Goal: Information Seeking & Learning: Learn about a topic

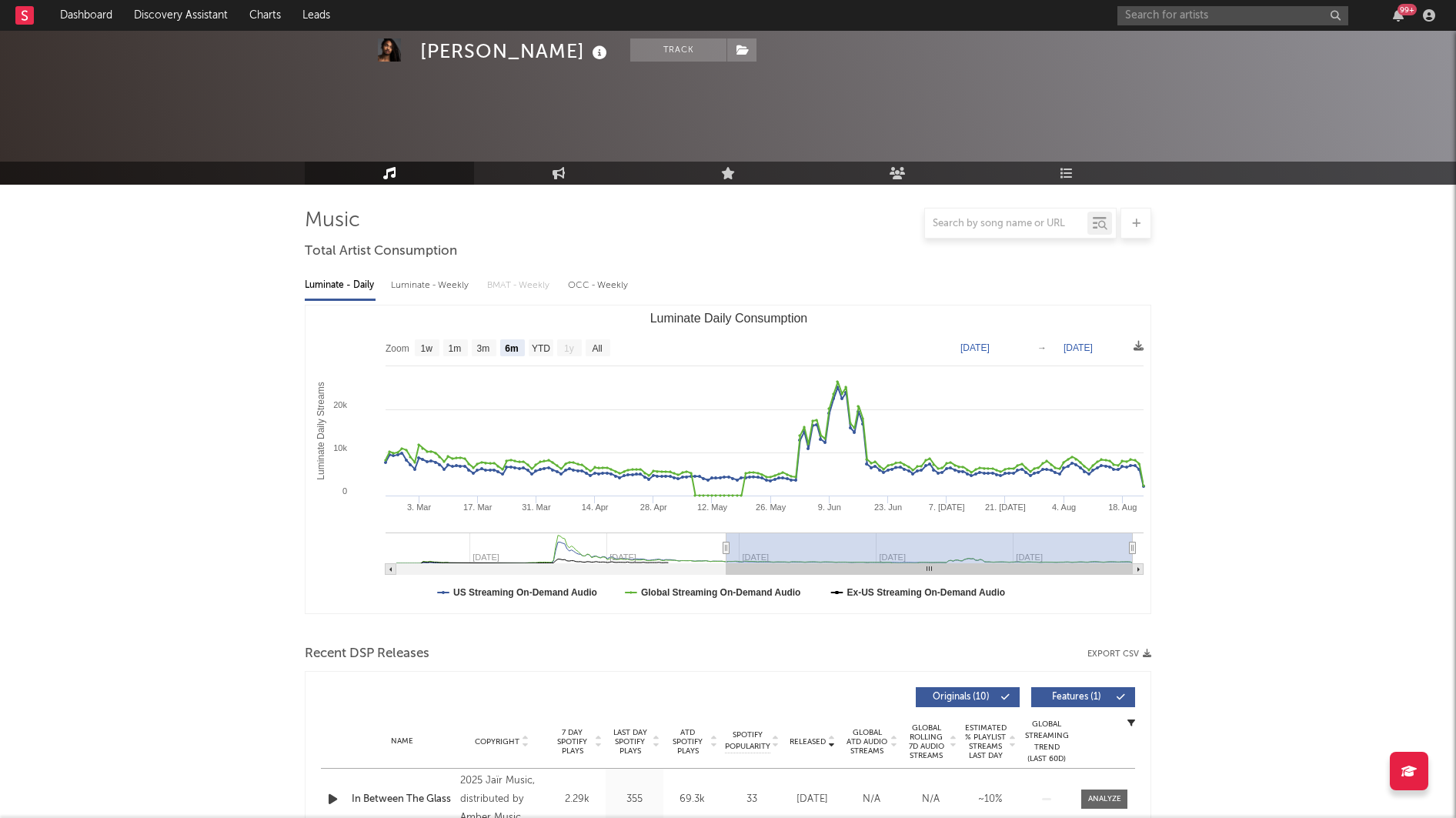
select select "6m"
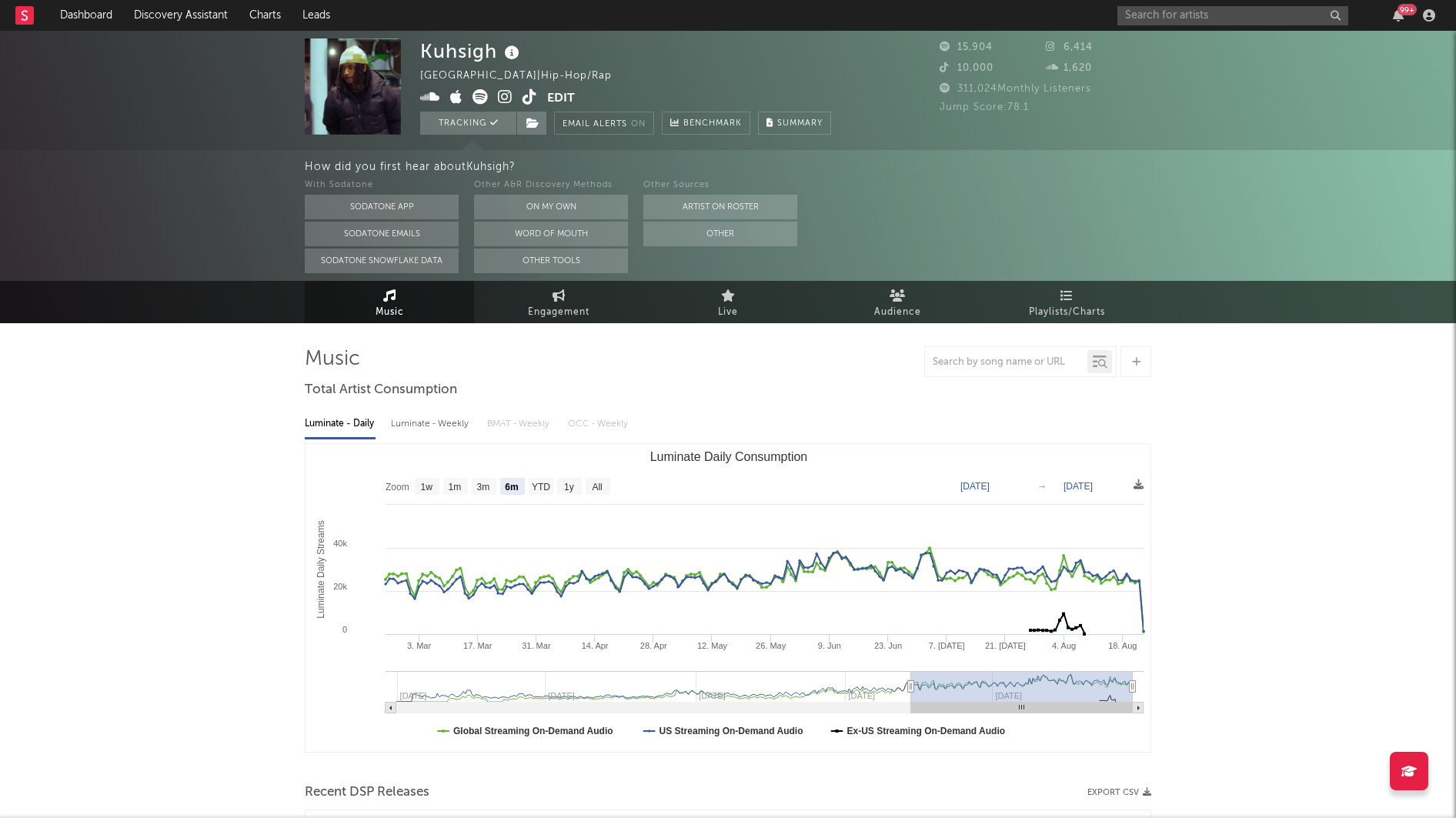
select select "6m"
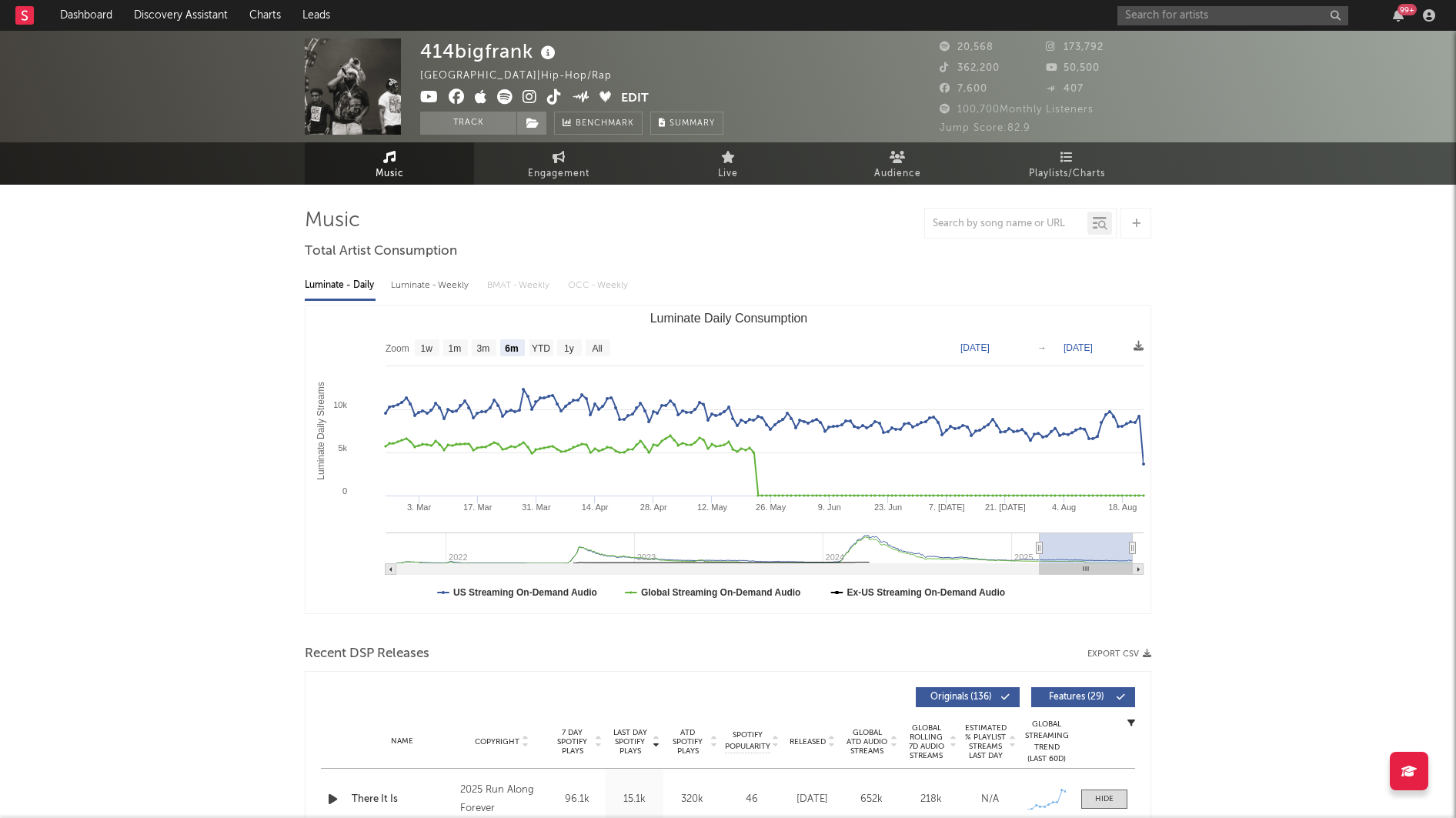
select select "6m"
select select "1m"
click at [124, 16] on link "Discovery Assistant" at bounding box center [180, 15] width 115 height 31
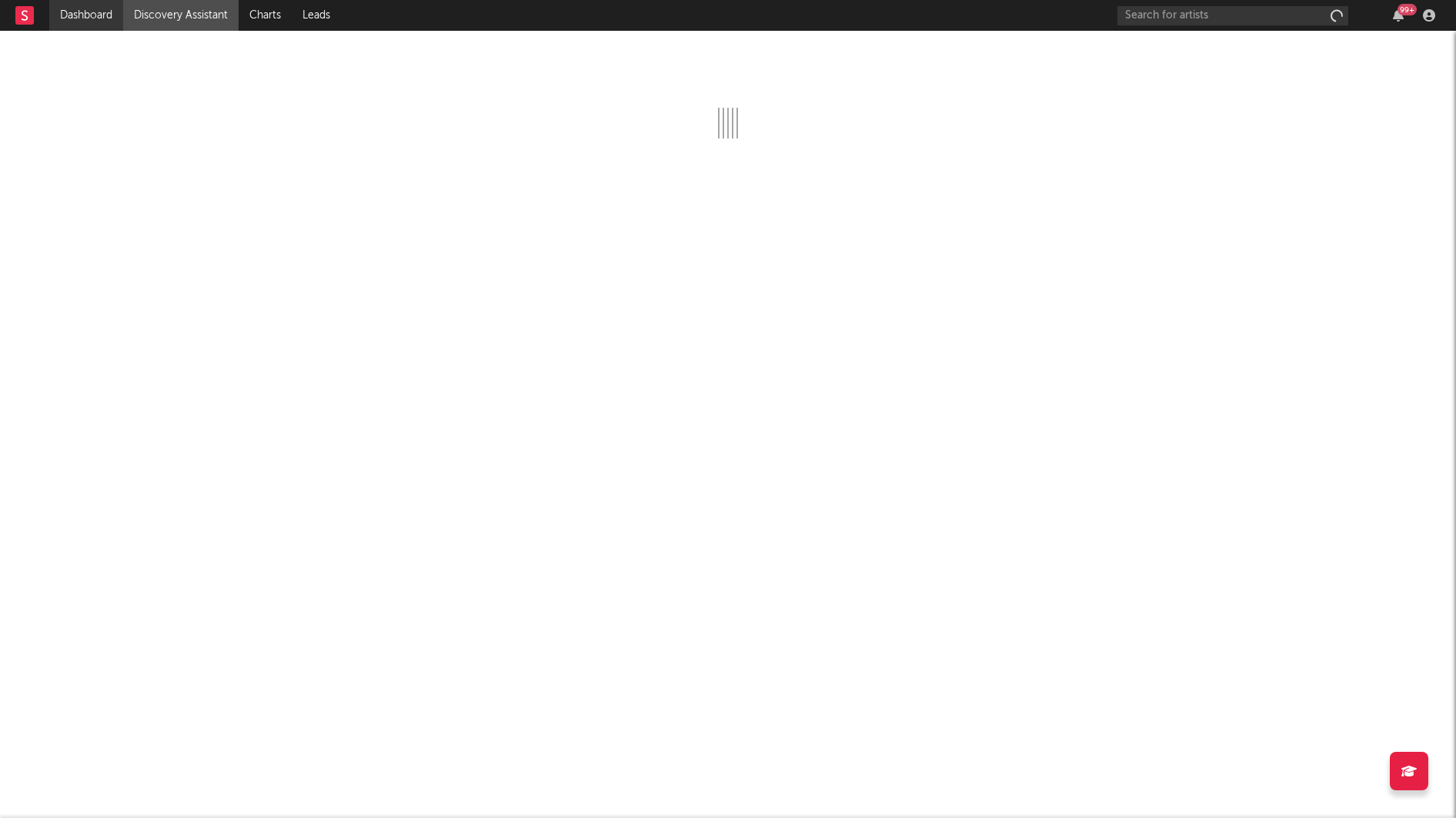
click at [94, 12] on link "Dashboard" at bounding box center [85, 15] width 74 height 31
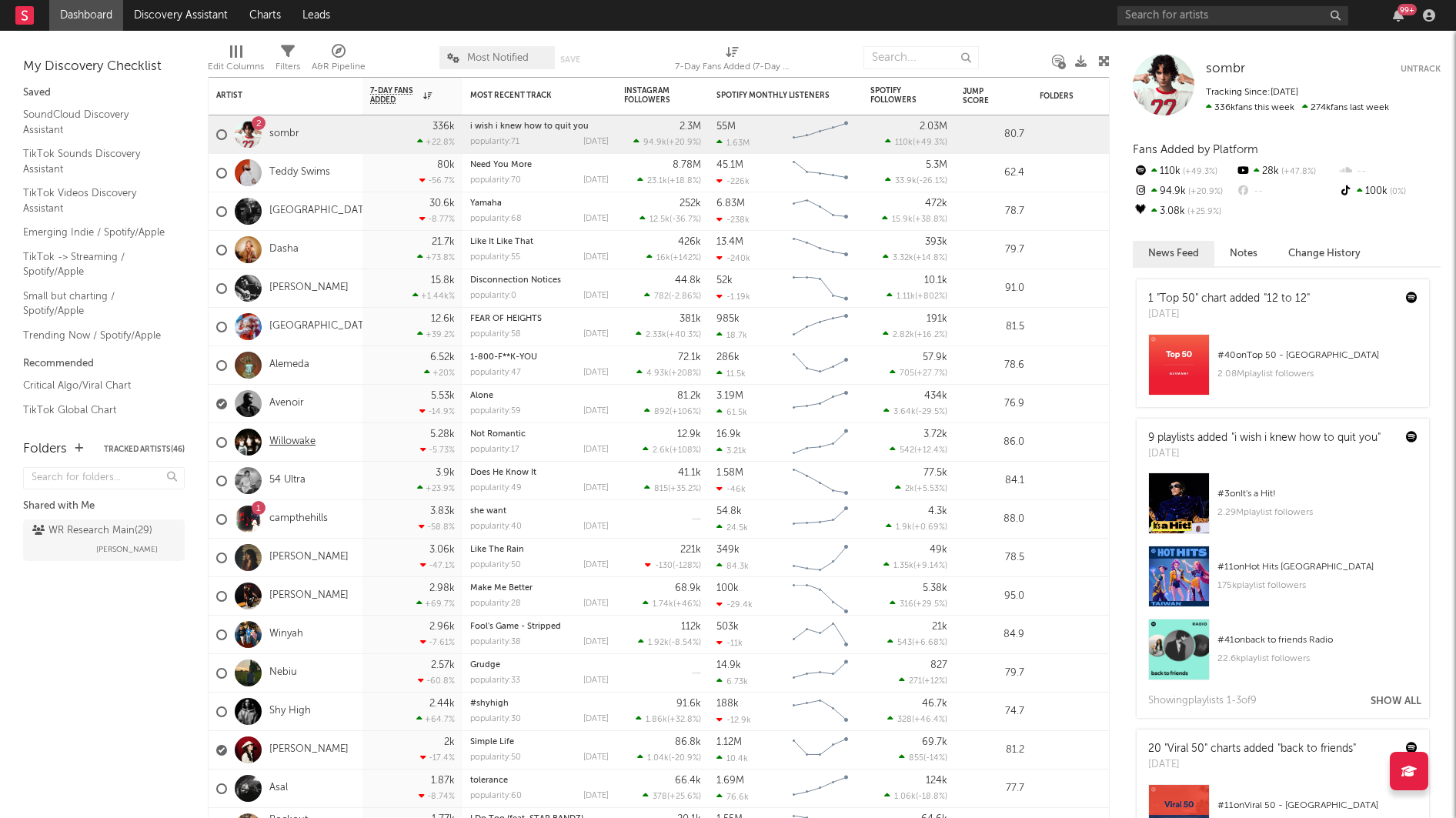
click at [289, 439] on link "Willowake" at bounding box center [293, 442] width 46 height 13
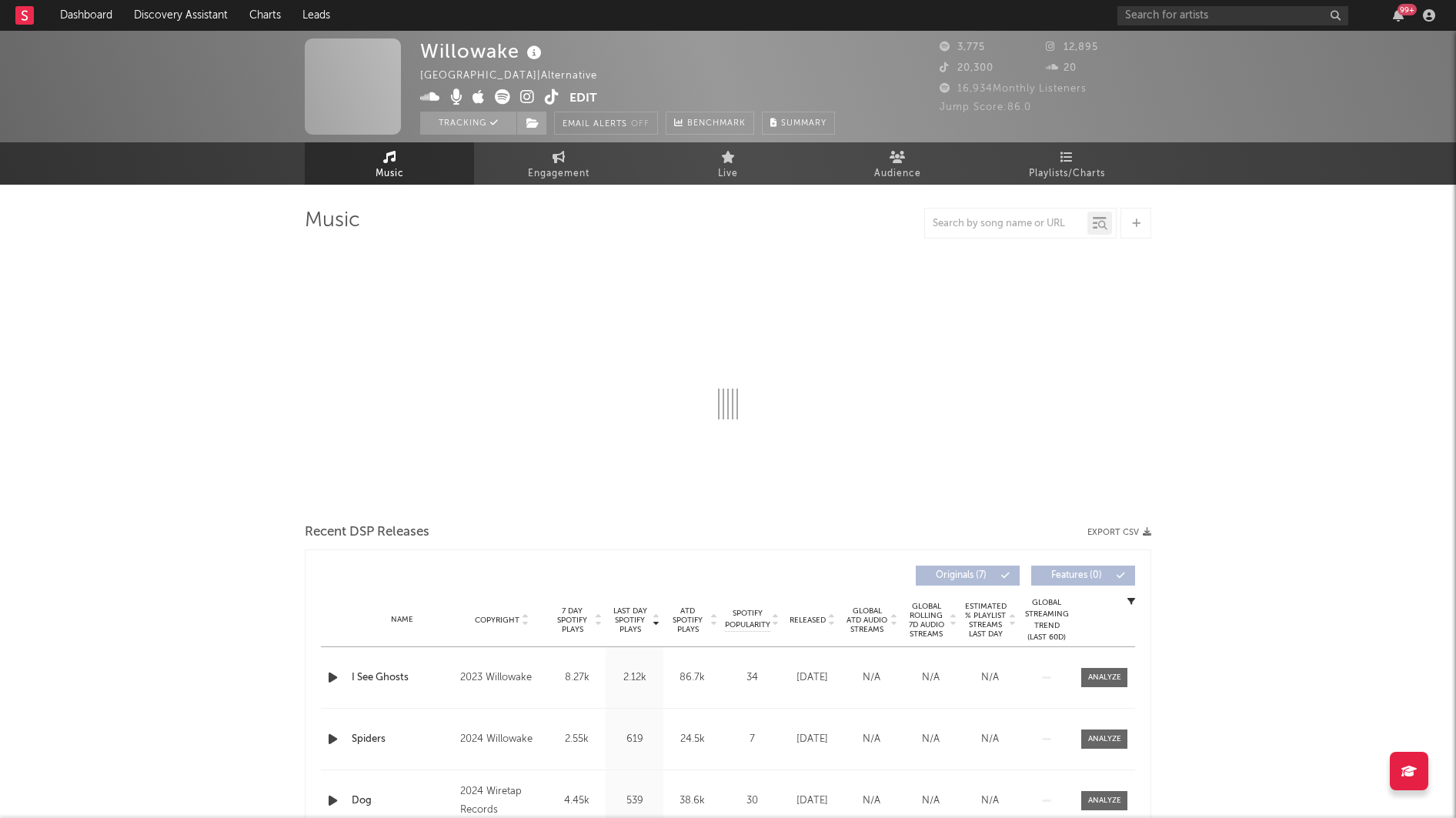
select select "1w"
